Goal: Use online tool/utility: Utilize a website feature to perform a specific function

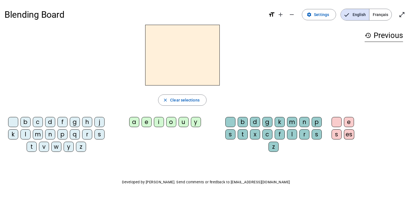
click at [64, 122] on div "f" at bounding box center [63, 122] width 10 height 10
click at [376, 14] on span "Français" at bounding box center [381, 14] width 22 height 11
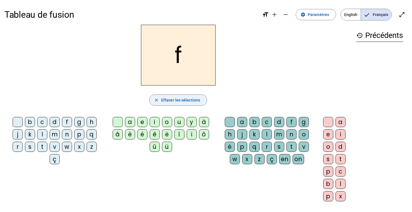
click at [156, 99] on mat-icon "close" at bounding box center [156, 99] width 5 height 5
click at [69, 120] on div "f" at bounding box center [67, 122] width 10 height 10
click at [44, 136] on div "l" at bounding box center [42, 134] width 10 height 10
click at [156, 100] on mat-icon "close" at bounding box center [156, 99] width 5 height 5
click at [66, 122] on div "f" at bounding box center [67, 122] width 10 height 10
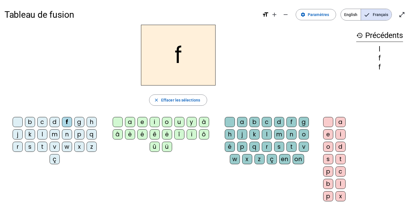
click at [339, 185] on div "l" at bounding box center [341, 183] width 10 height 10
click at [143, 121] on div "e" at bounding box center [142, 122] width 10 height 10
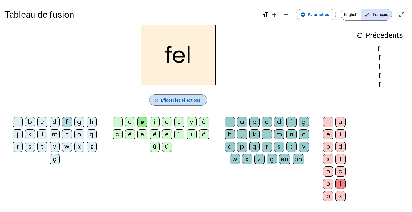
click at [156, 99] on mat-icon "close" at bounding box center [156, 99] width 5 height 5
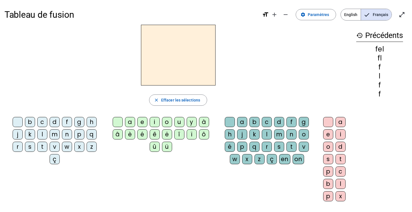
click at [65, 122] on div "f" at bounding box center [67, 122] width 10 height 10
click at [43, 134] on div "l" at bounding box center [42, 134] width 10 height 10
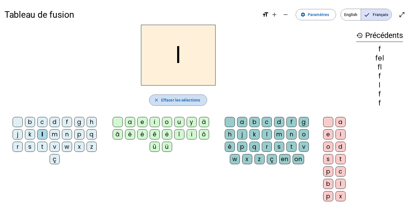
click at [159, 100] on mat-icon "close" at bounding box center [156, 99] width 5 height 5
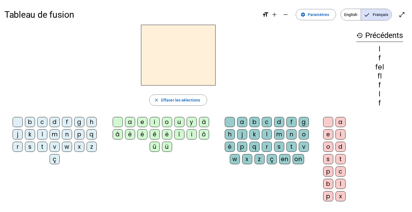
click at [66, 123] on div "f" at bounding box center [67, 122] width 10 height 10
click at [266, 133] on div "l" at bounding box center [267, 134] width 10 height 10
click at [325, 136] on div "e" at bounding box center [328, 134] width 10 height 10
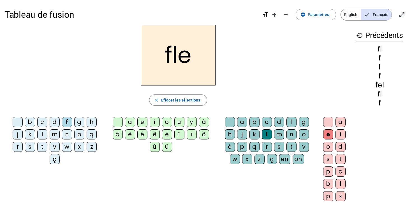
click at [192, 60] on h2 "fle" at bounding box center [178, 55] width 75 height 61
click at [157, 101] on mat-icon "close" at bounding box center [156, 99] width 5 height 5
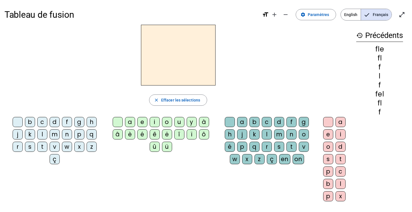
click at [64, 124] on div "f" at bounding box center [67, 122] width 10 height 10
click at [270, 132] on div "l" at bounding box center [267, 134] width 10 height 10
click at [329, 135] on div "e" at bounding box center [328, 134] width 10 height 10
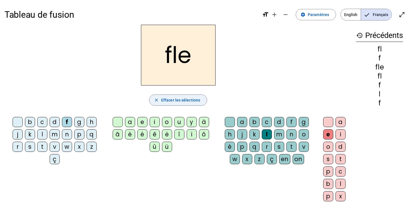
click at [158, 100] on mat-icon "close" at bounding box center [156, 99] width 5 height 5
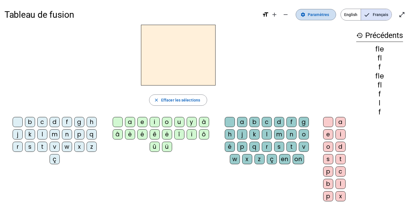
click at [316, 15] on span "Paramètres" at bounding box center [318, 14] width 21 height 7
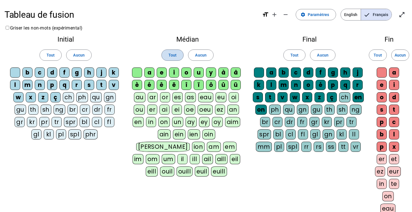
click at [172, 51] on span at bounding box center [173, 54] width 22 height 13
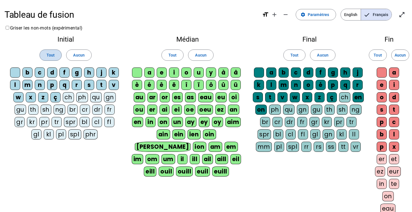
click at [47, 55] on span "Tout" at bounding box center [51, 55] width 8 height 7
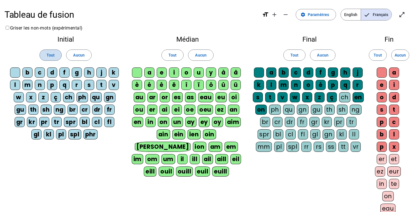
click at [47, 55] on span "Tout" at bounding box center [51, 55] width 8 height 7
click at [298, 53] on span "Tout" at bounding box center [295, 55] width 8 height 7
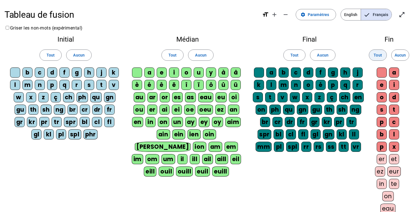
click at [370, 56] on span at bounding box center [378, 54] width 17 height 13
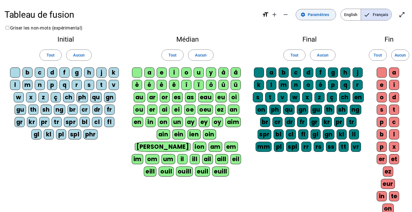
click at [322, 17] on span "Paramètres" at bounding box center [318, 14] width 21 height 7
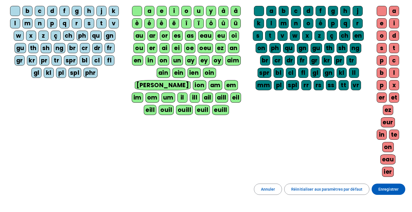
scroll to position [103, 0]
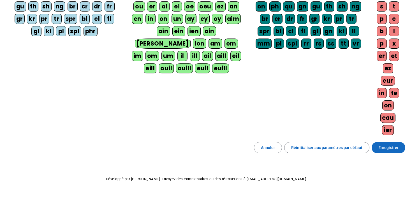
click at [380, 144] on span "Enregistrer" at bounding box center [389, 147] width 20 height 7
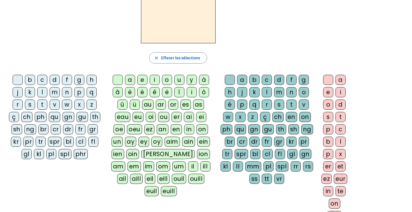
scroll to position [43, 0]
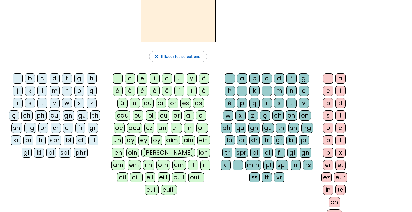
click at [66, 78] on div "f" at bounding box center [67, 78] width 10 height 10
click at [39, 91] on div "l" at bounding box center [42, 91] width 10 height 10
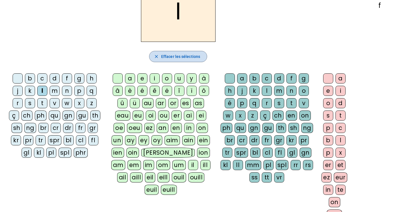
click at [162, 60] on span "button" at bounding box center [179, 56] width 58 height 13
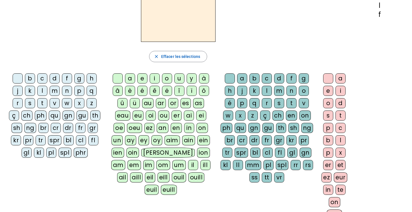
click at [64, 78] on div "f" at bounding box center [67, 78] width 10 height 10
click at [264, 90] on div "l" at bounding box center [267, 91] width 10 height 10
click at [340, 177] on div "eur" at bounding box center [340, 177] width 13 height 10
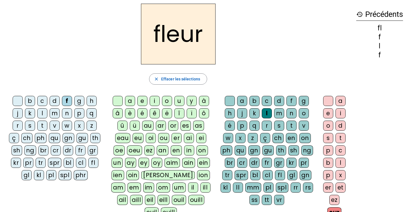
scroll to position [0, 0]
